Goal: Information Seeking & Learning: Check status

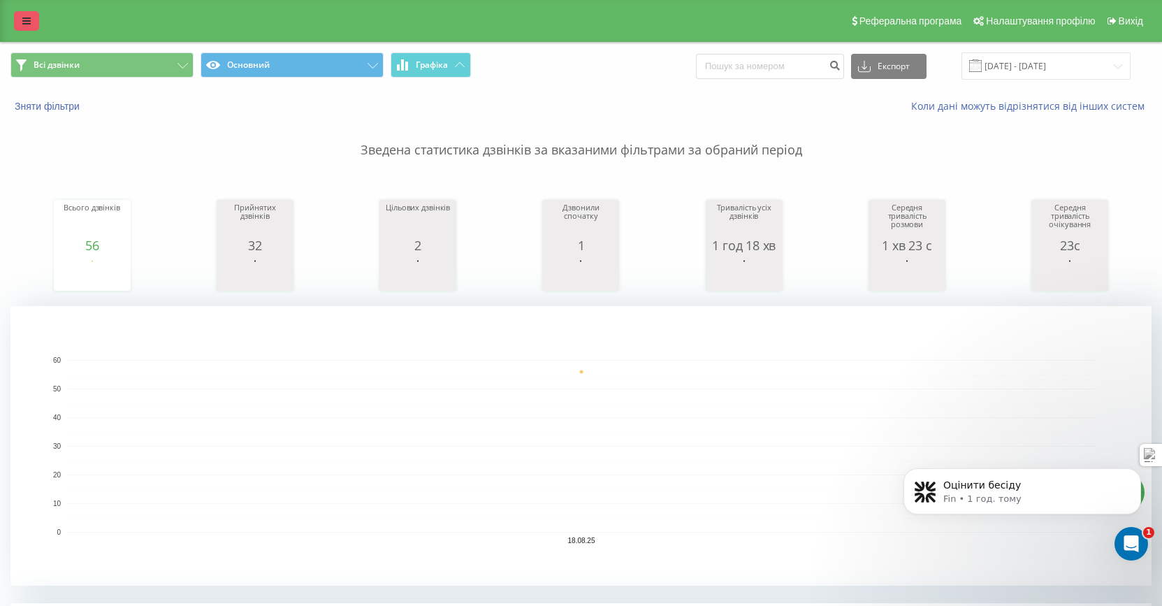
click at [22, 22] on link at bounding box center [26, 21] width 25 height 20
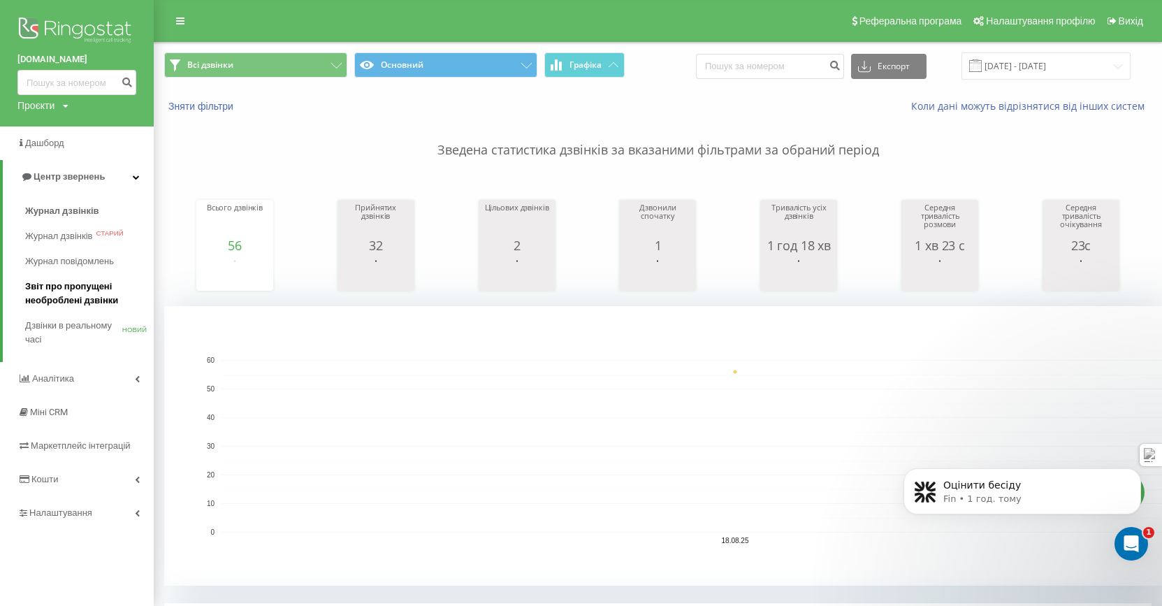
click at [52, 292] on span "Звіт про пропущені необроблені дзвінки" at bounding box center [86, 293] width 122 height 28
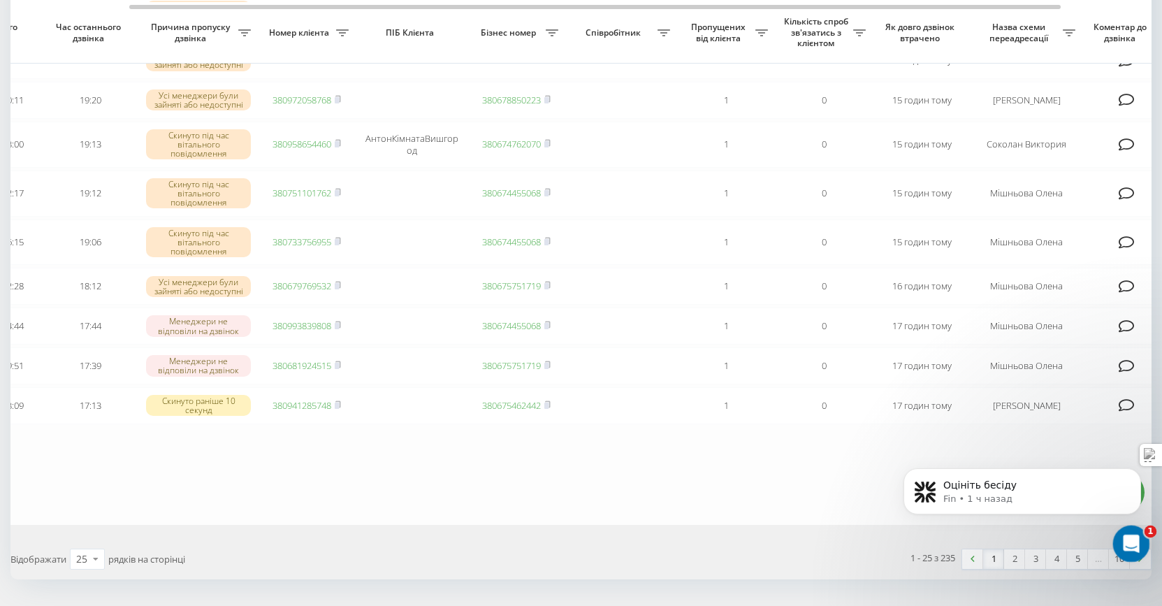
drag, startPoint x: 1141, startPoint y: 544, endPoint x: 1368, endPoint y: 633, distance: 243.1
click html
click at [1132, 537] on icon "Открыть службу сообщений Intercom" at bounding box center [1129, 541] width 23 height 23
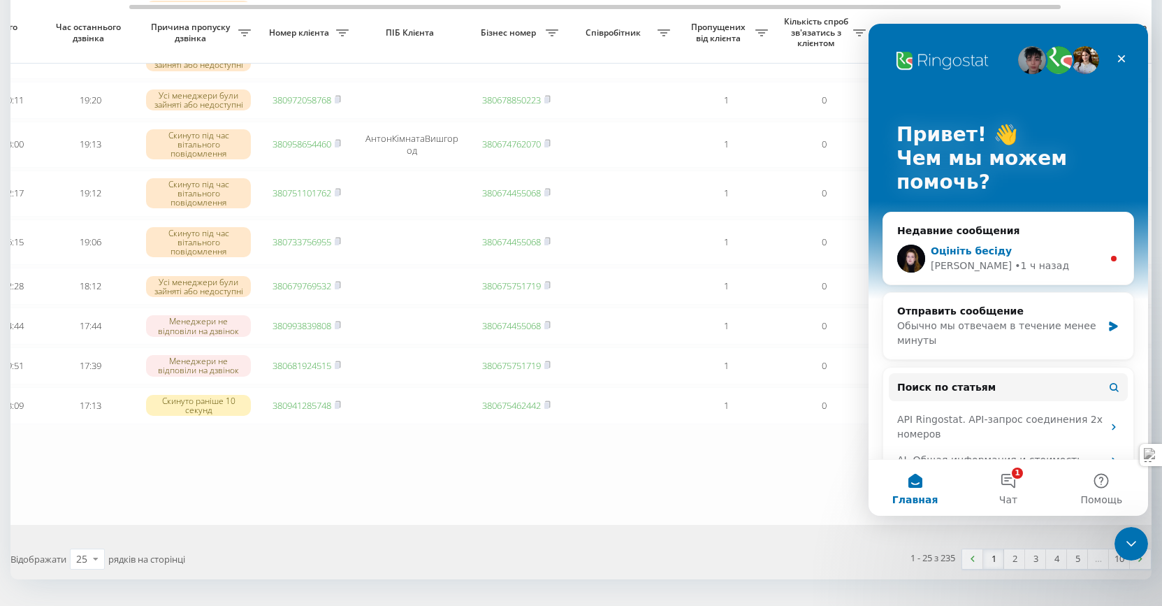
click at [1034, 247] on div "Оцініть бесіду" at bounding box center [1016, 251] width 172 height 15
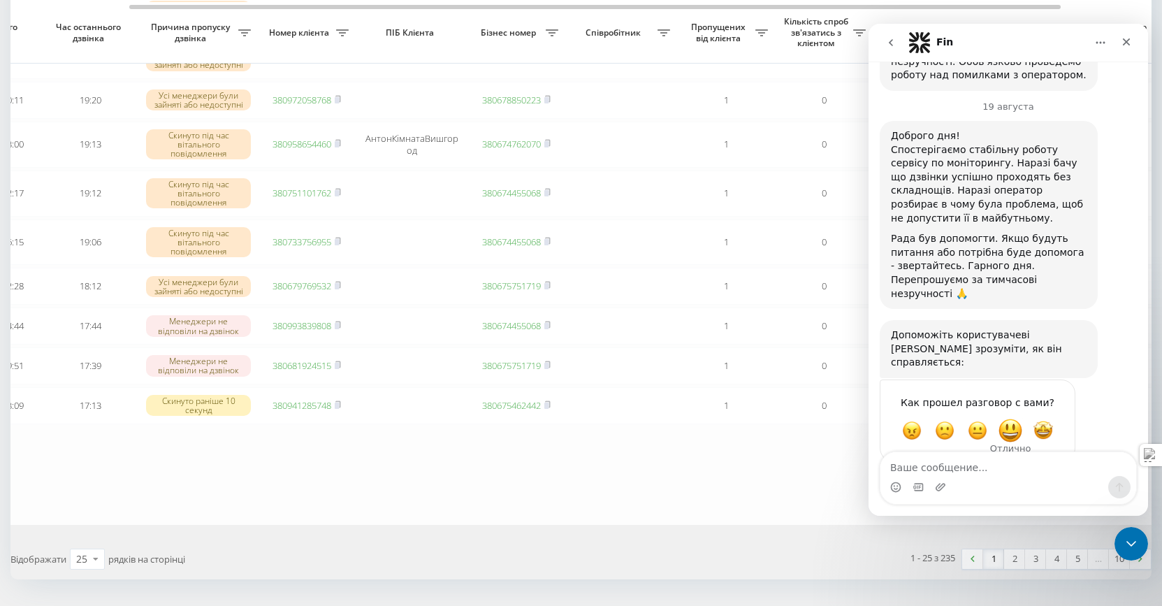
click at [1011, 418] on span "Отлично" at bounding box center [1009, 430] width 25 height 25
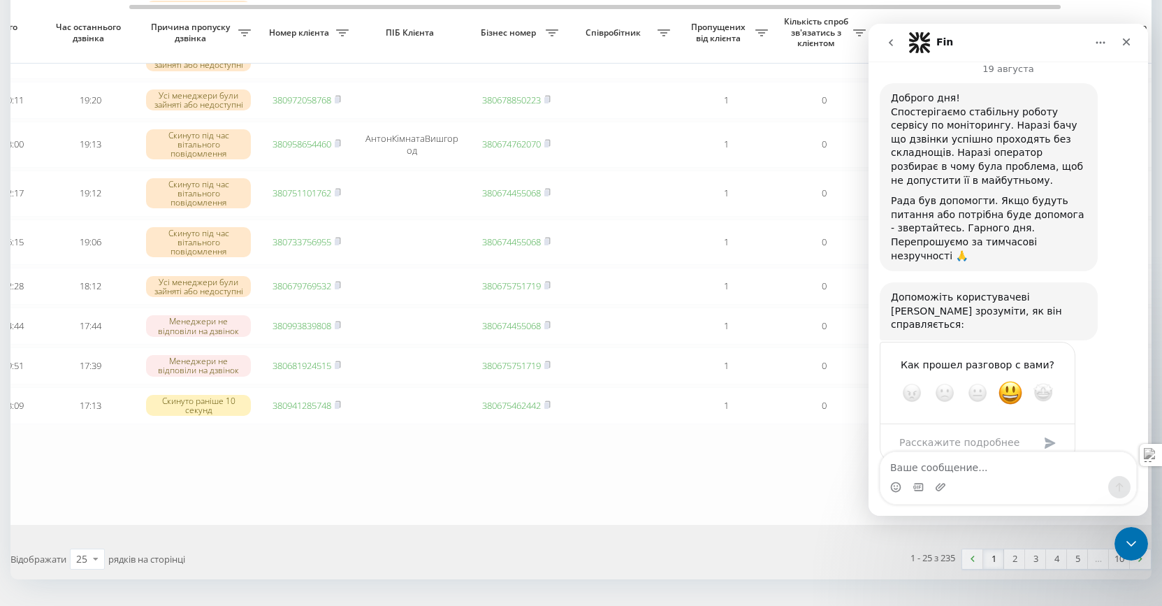
click at [1052, 429] on div "Отправить" at bounding box center [1050, 443] width 28 height 28
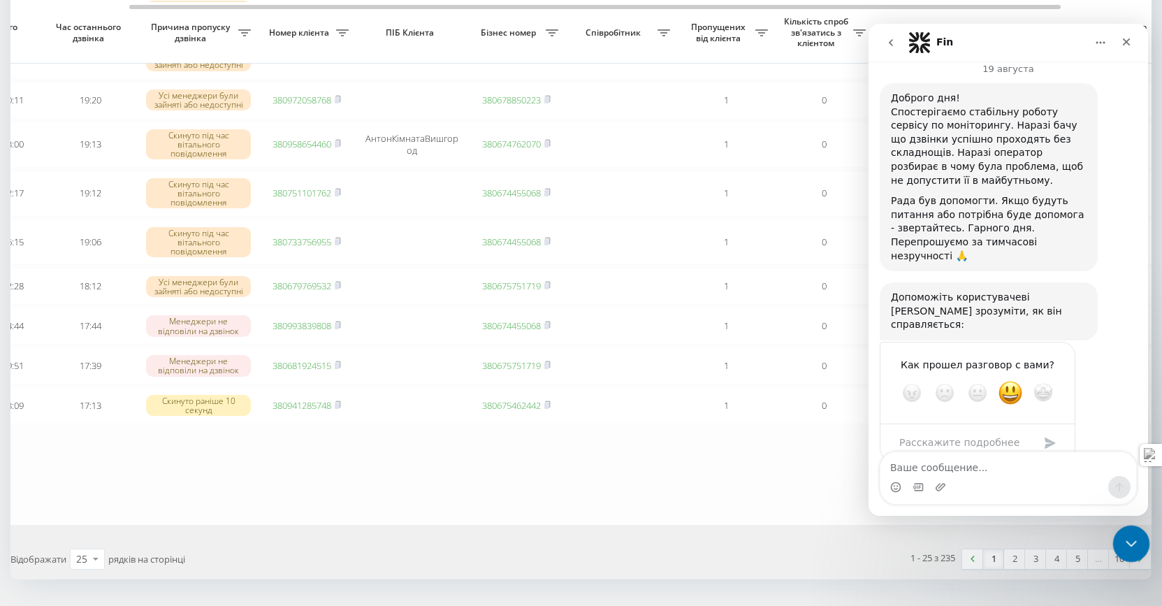
click at [1124, 540] on icon "Закрыть службу сообщений Intercom" at bounding box center [1128, 541] width 17 height 17
